Goal: Information Seeking & Learning: Learn about a topic

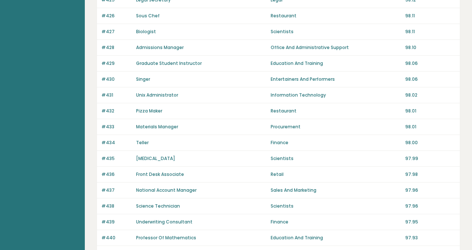
scroll to position [540, 0]
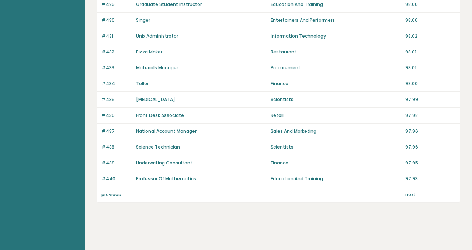
click at [115, 196] on link "previous" at bounding box center [111, 195] width 20 height 6
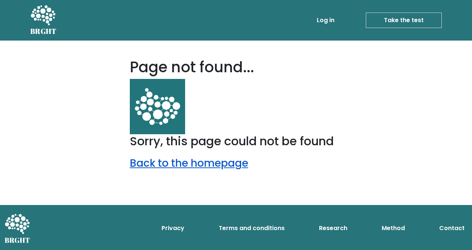
click at [177, 165] on link "Back to the homepage" at bounding box center [189, 163] width 118 height 14
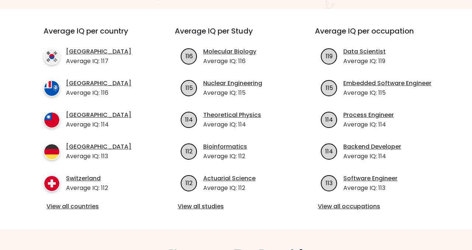
scroll to position [258, 0]
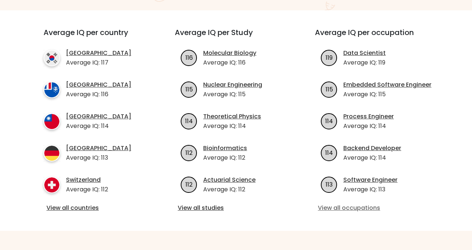
click at [328, 204] on link "View all occupations" at bounding box center [376, 208] width 117 height 9
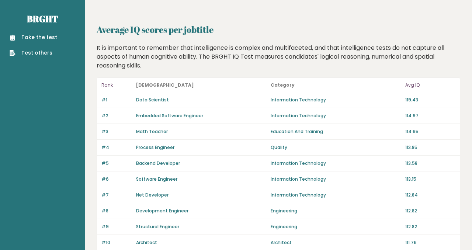
click at [219, 80] on header "Rank Jobtitle Category Avg IQ" at bounding box center [278, 85] width 363 height 14
